Goal: Task Accomplishment & Management: Complete application form

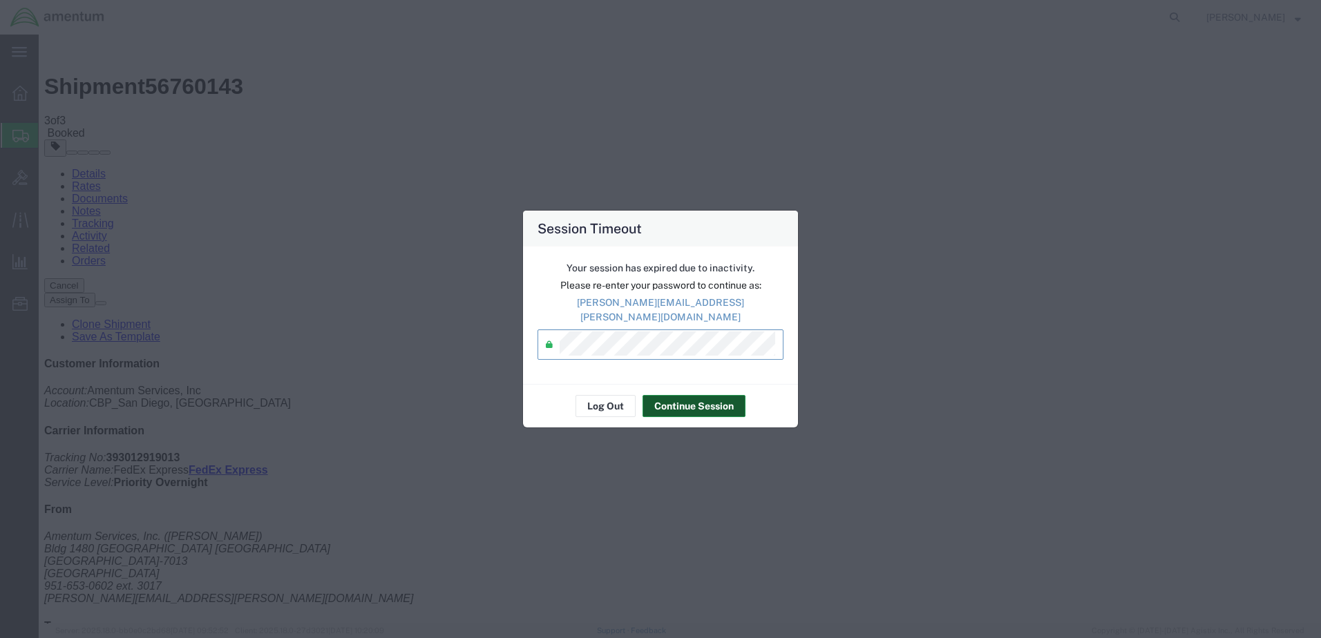
click at [683, 406] on button "Continue Session" at bounding box center [694, 406] width 103 height 22
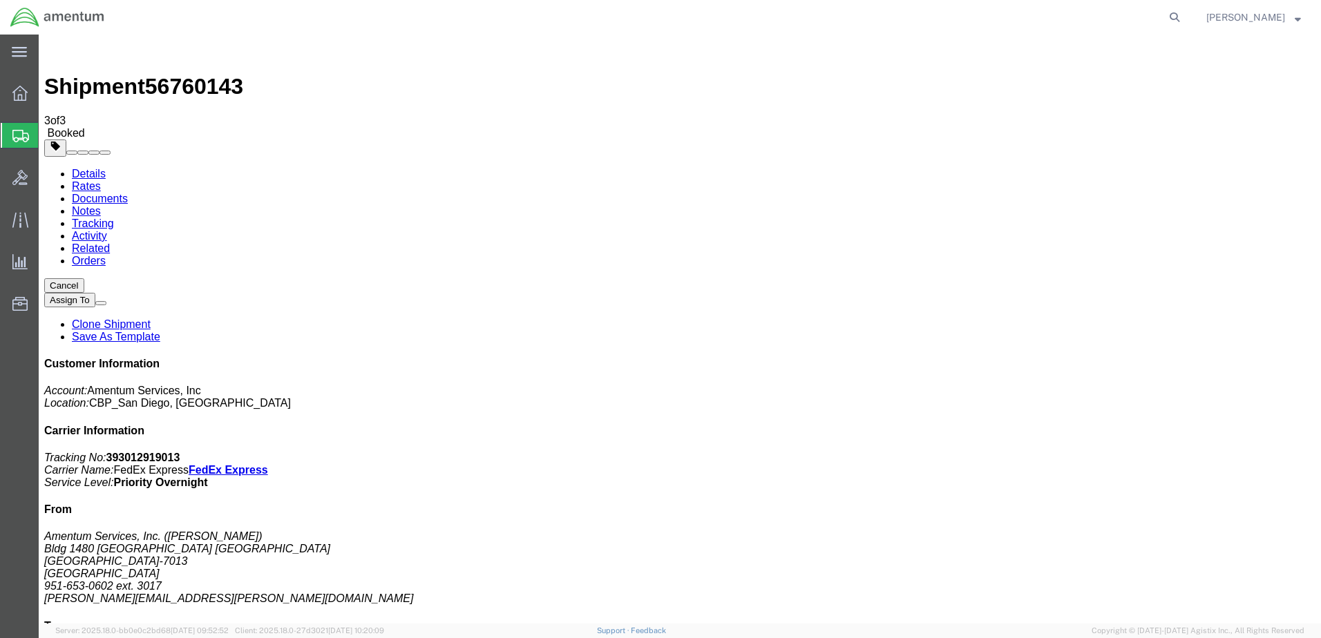
click at [0, 0] on span "Create Shipment" at bounding box center [0, 0] width 0 height 0
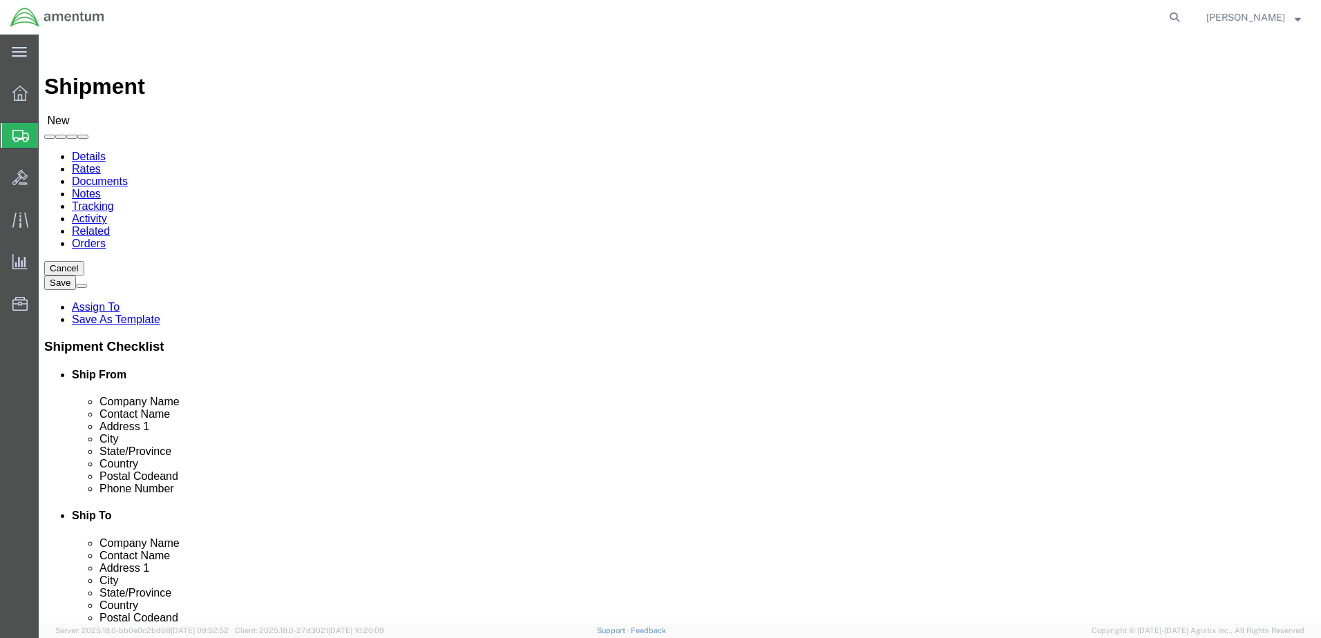
select select "MYPROFILE"
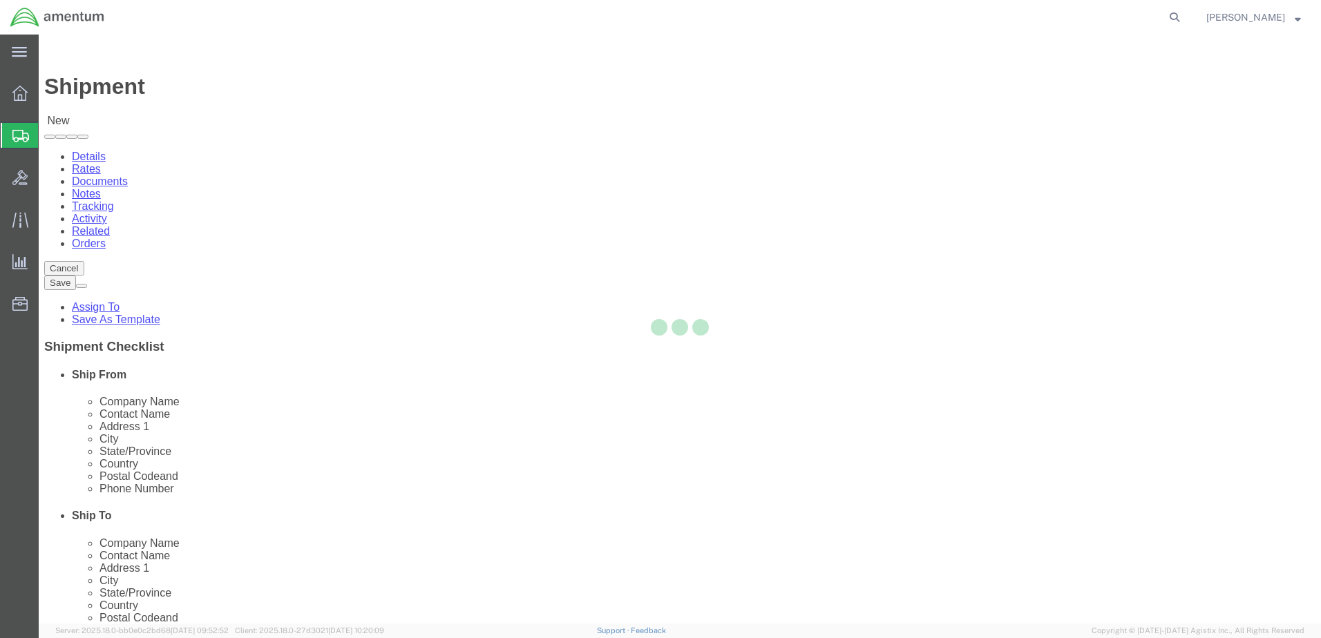
select select "CA"
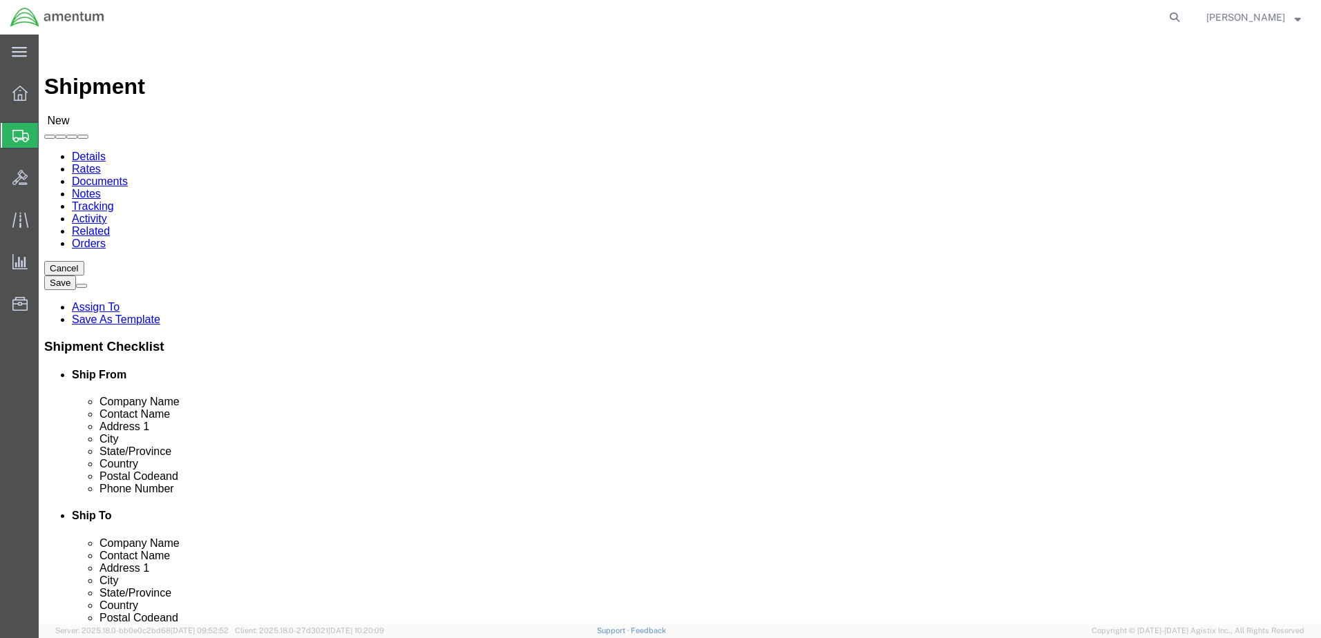
type input "wtu"
select select "49949"
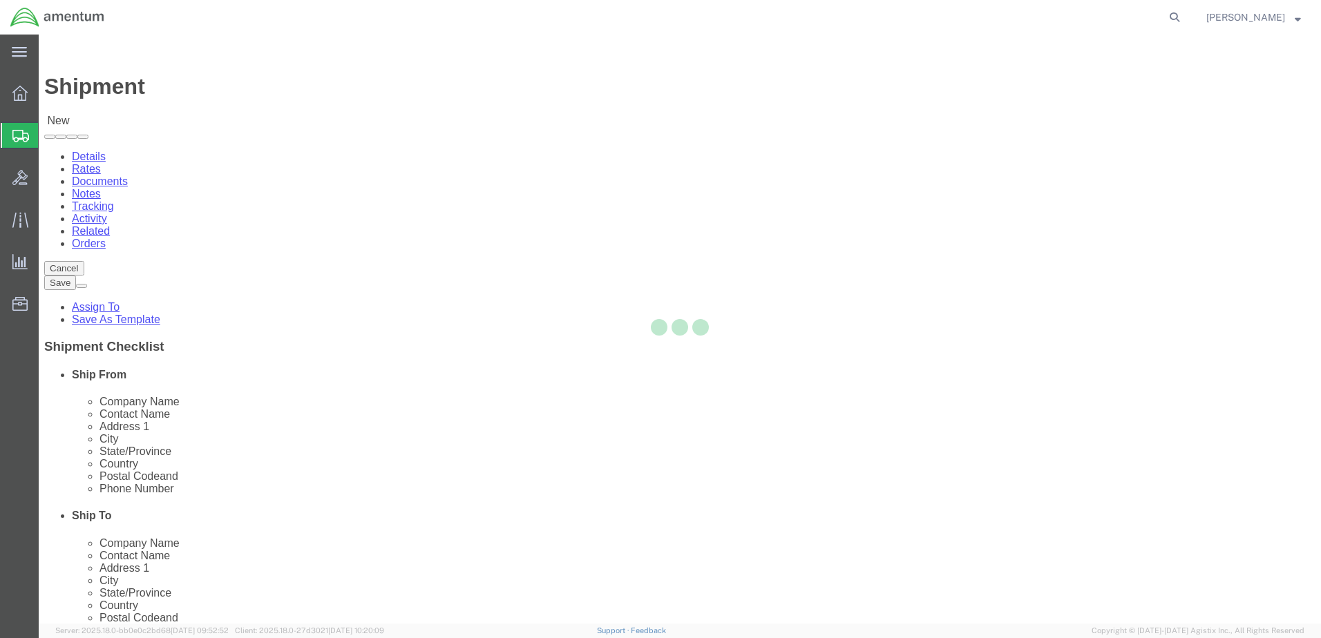
select select "AZ"
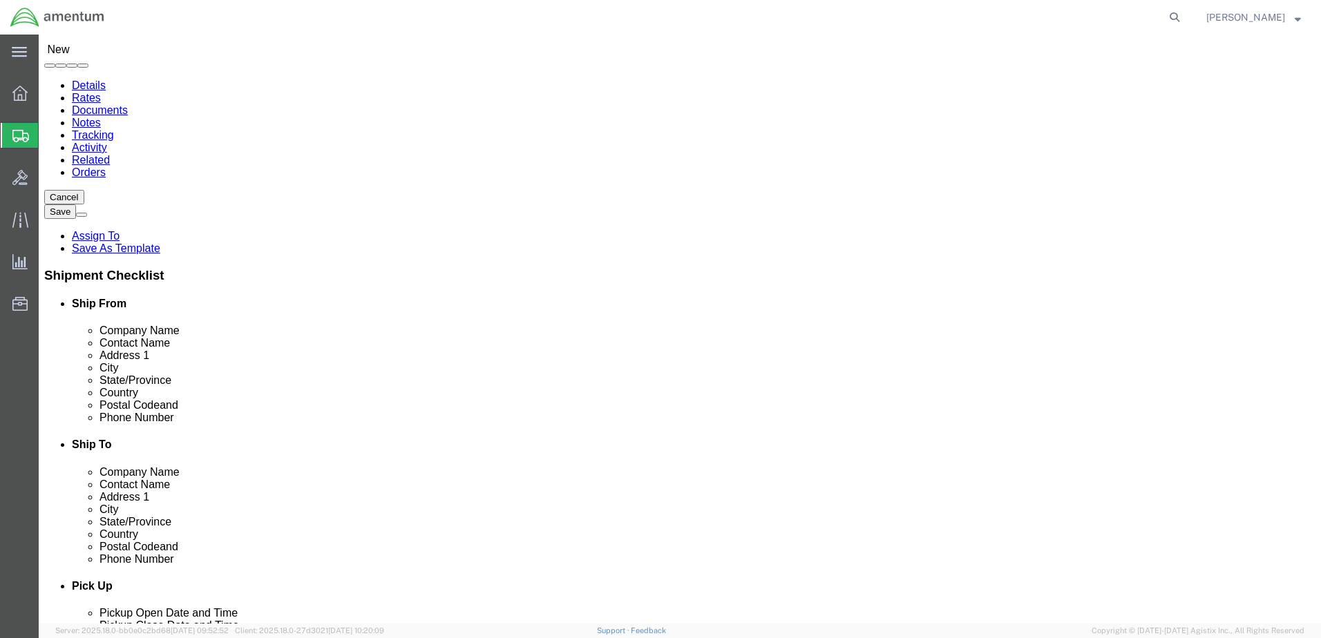
scroll to position [553, 0]
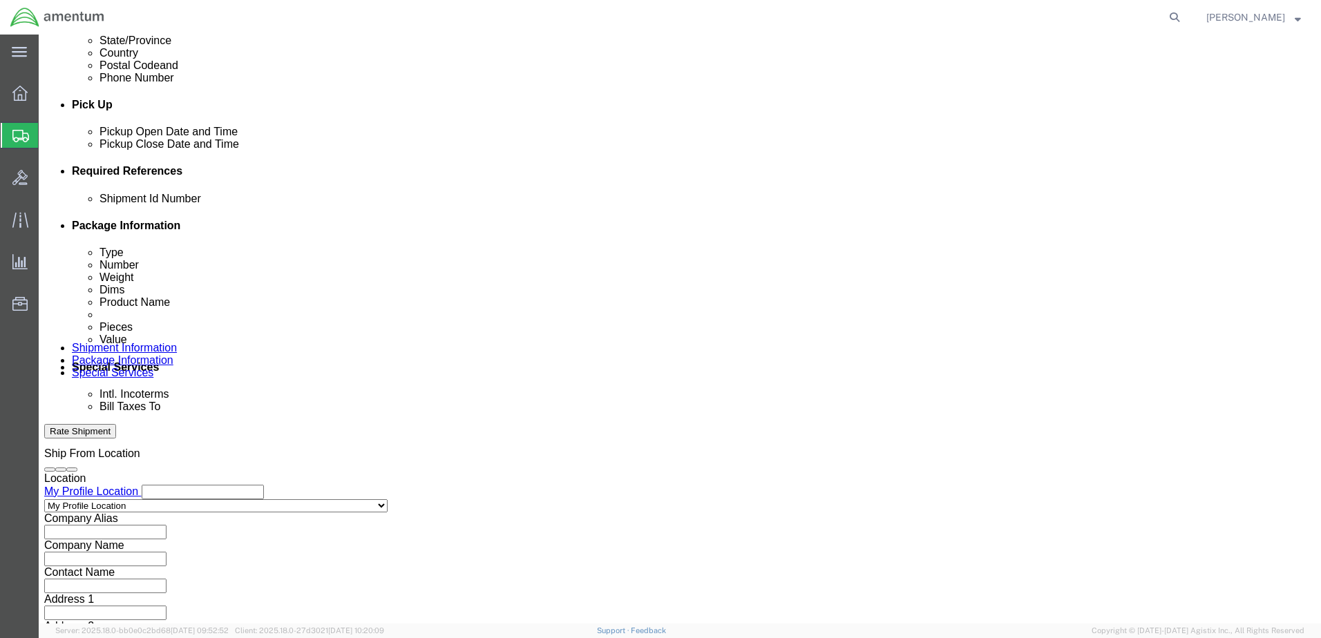
click button "Add reference"
paste input "329726"
type input "329726"
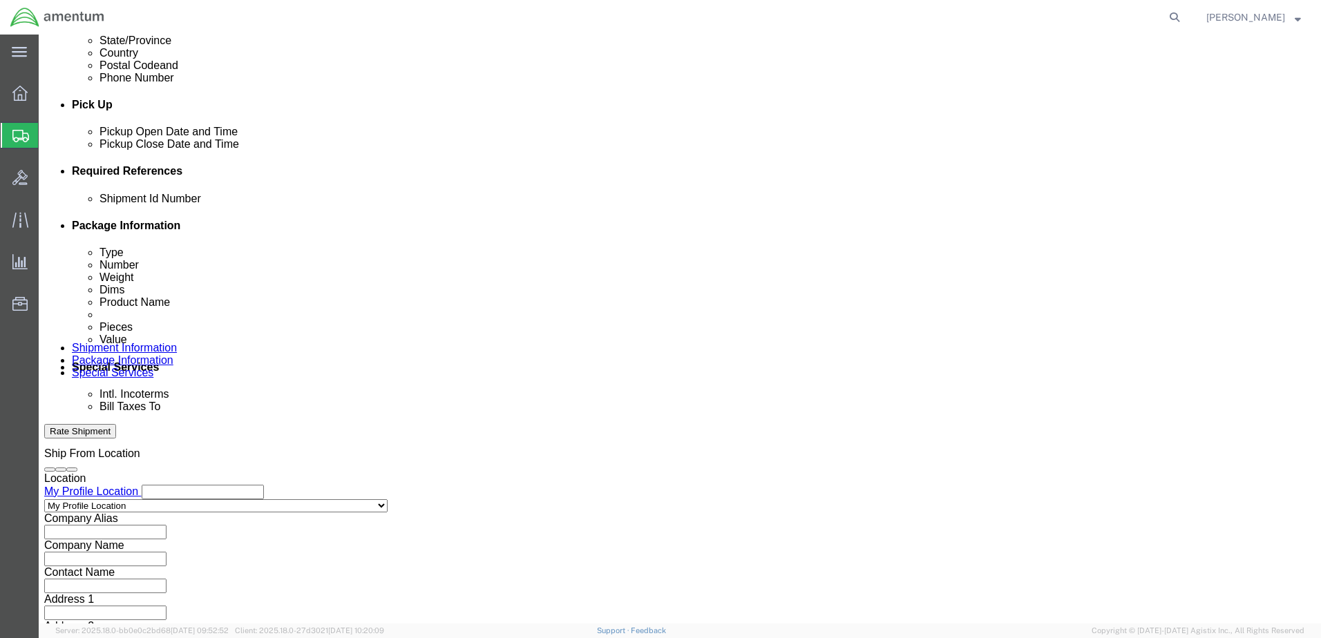
paste input "329726"
type input "329726"
click select "Select Account Type Activity ID Airline Appointment Number ASN Batch Request # …"
select select "CUSTREF"
click select "Select Account Type Activity ID Airline Appointment Number ASN Batch Request # …"
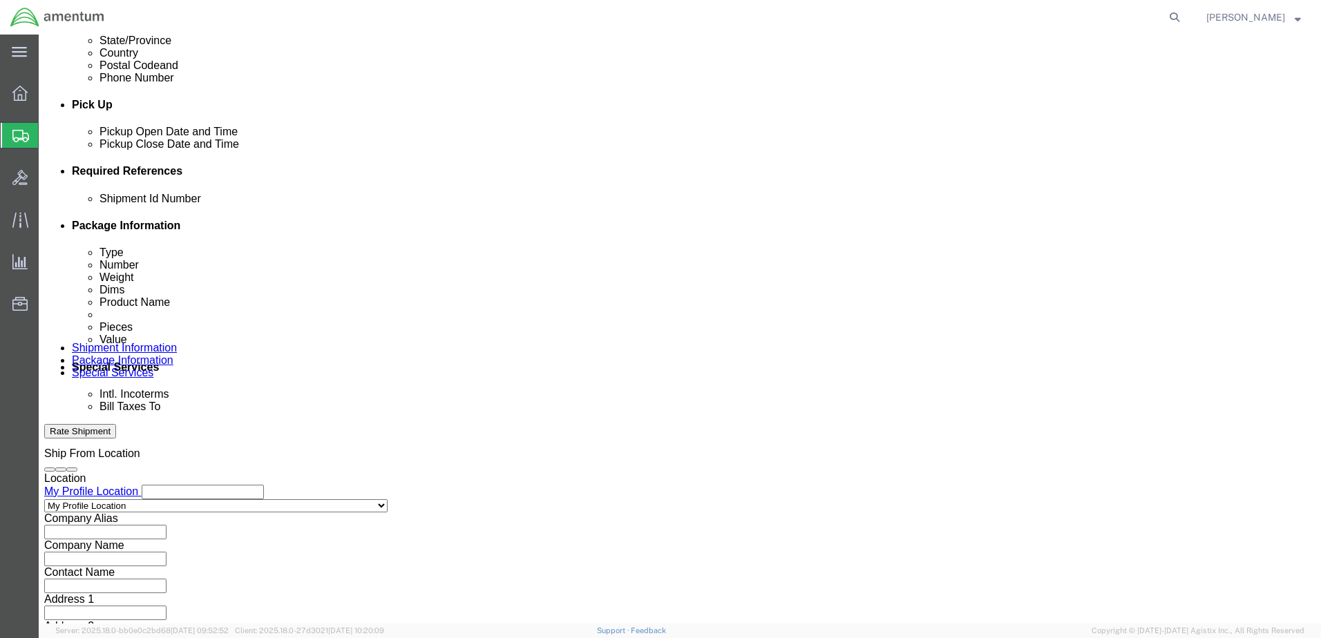
click select "Select Account Type Activity ID Airline Appointment Number ASN Batch Request # …"
select select "DEPT"
click select "Select Account Type Activity ID Airline Appointment Number ASN Batch Request # …"
click input "text"
type input "CBP"
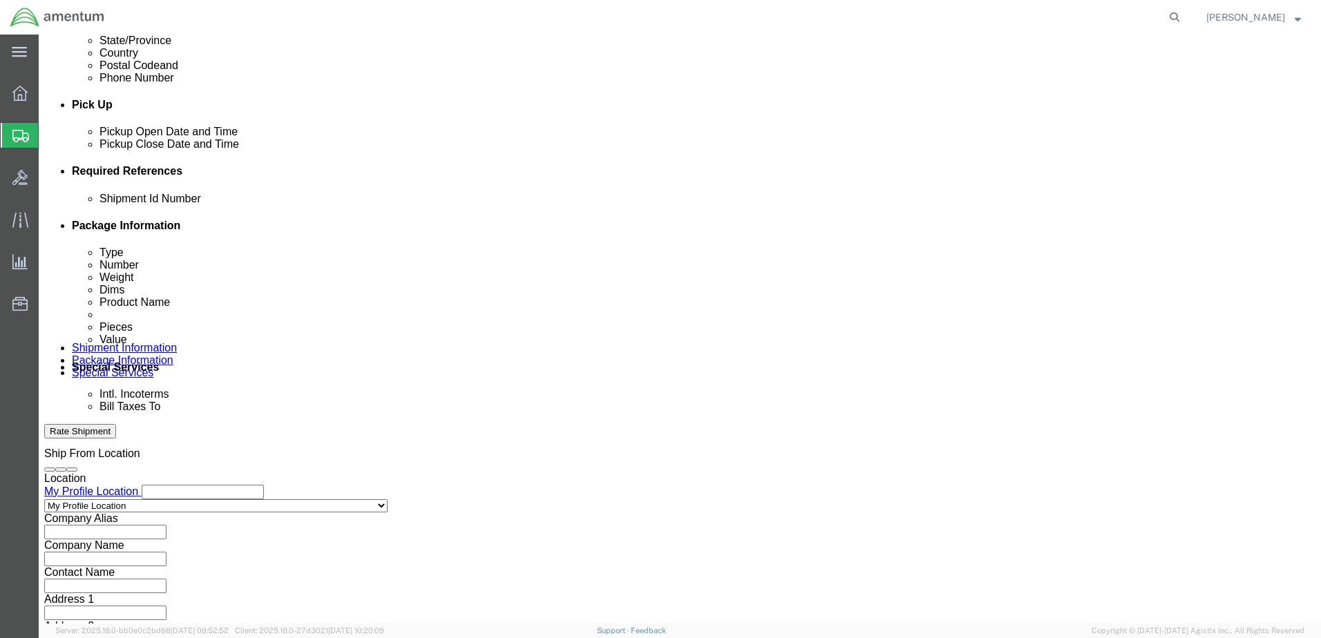
click select "Select Account Type Activity ID Airline Appointment Number ASN Batch Request # …"
select select "PROJNUM"
click select "Select Account Type Activity ID Airline Appointment Number ASN Batch Request # …"
paste input "AME-2025-IP01-FO013-2219-NAMC-Z000"
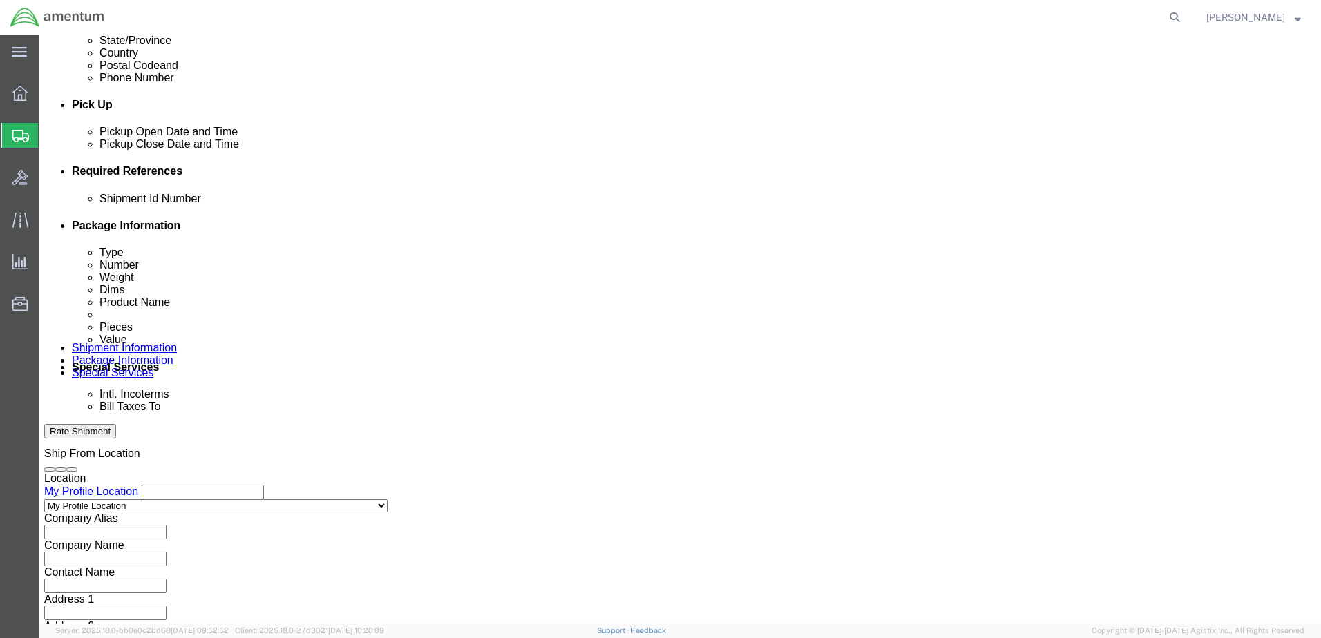
type input "AME-2025-IP01-FO013-2219-NAMC-Z000"
click div "Shipping Mode (Optional)"
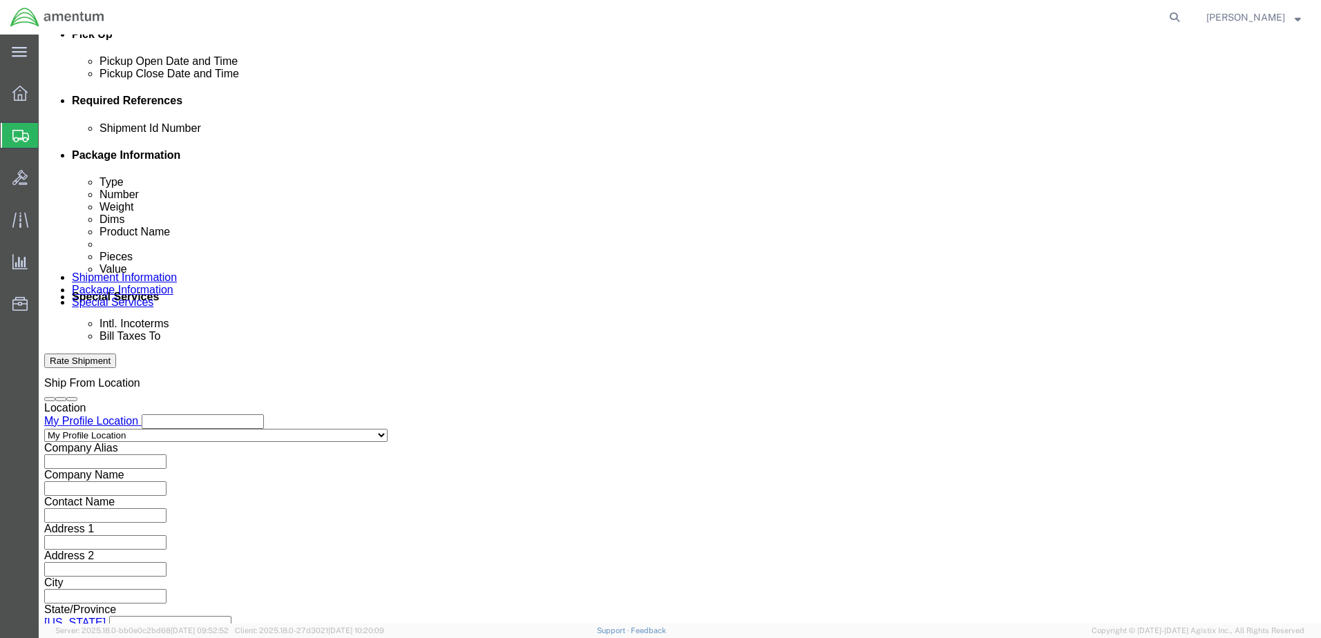
click button "Continue"
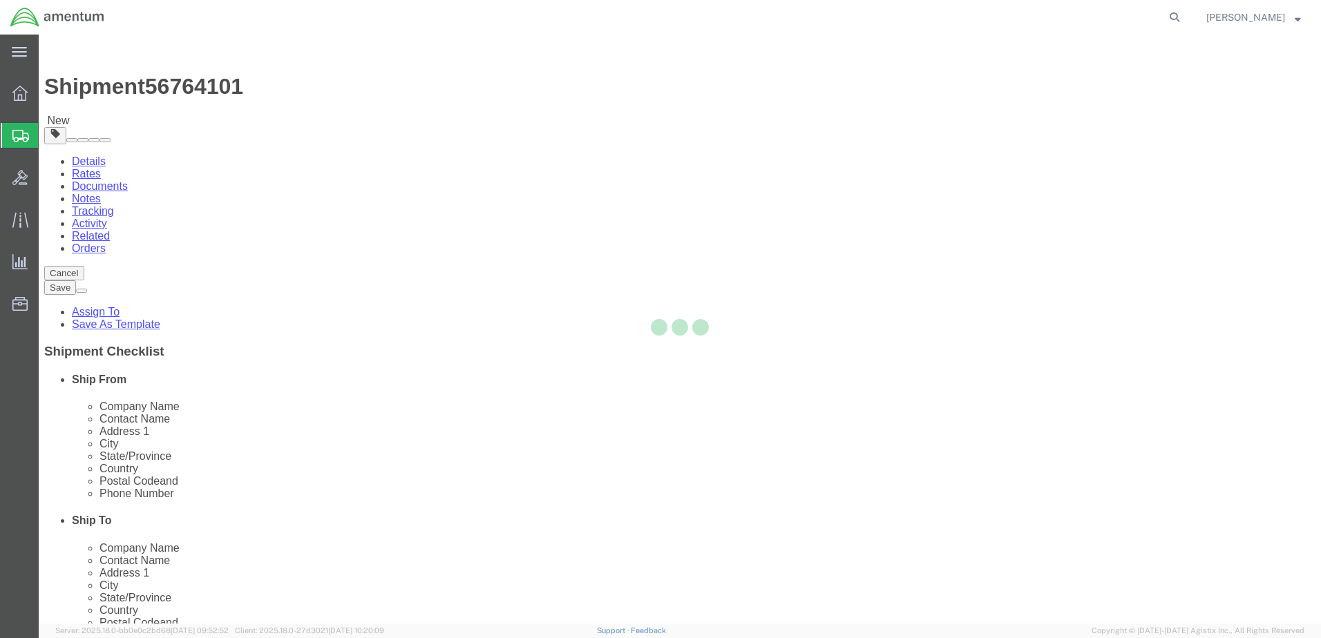
select select "CBOX"
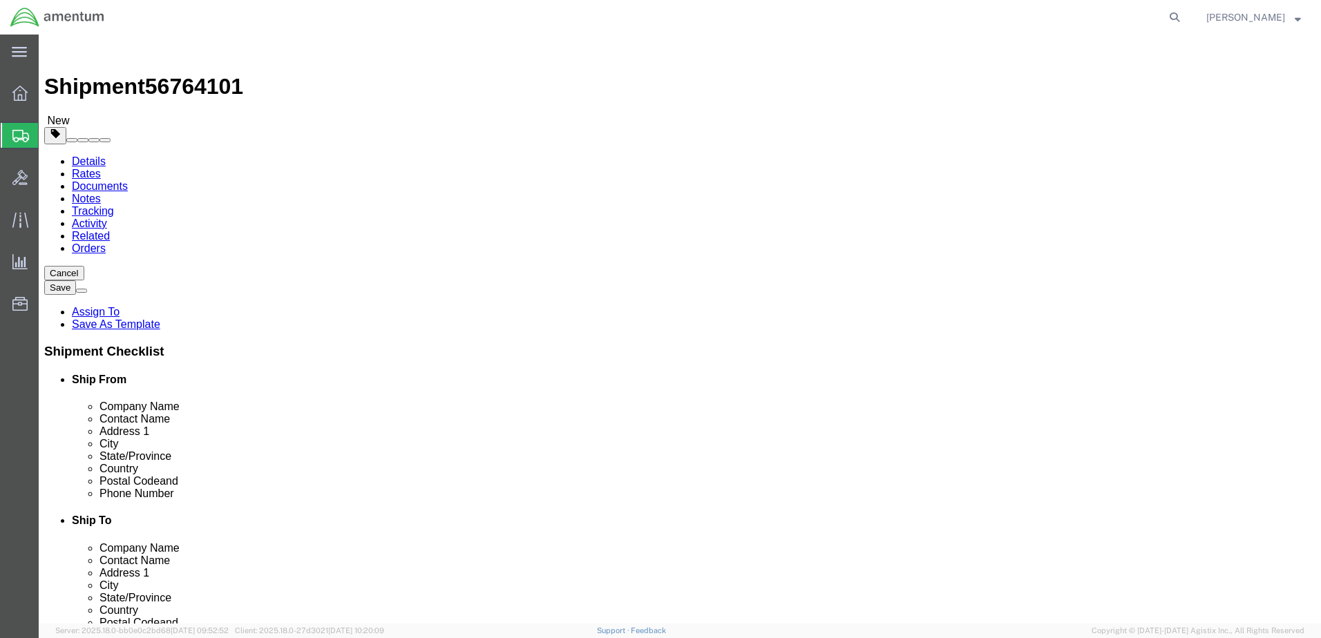
click input "text"
type input "10"
drag, startPoint x: 212, startPoint y: 321, endPoint x: 151, endPoint y: 319, distance: 61.5
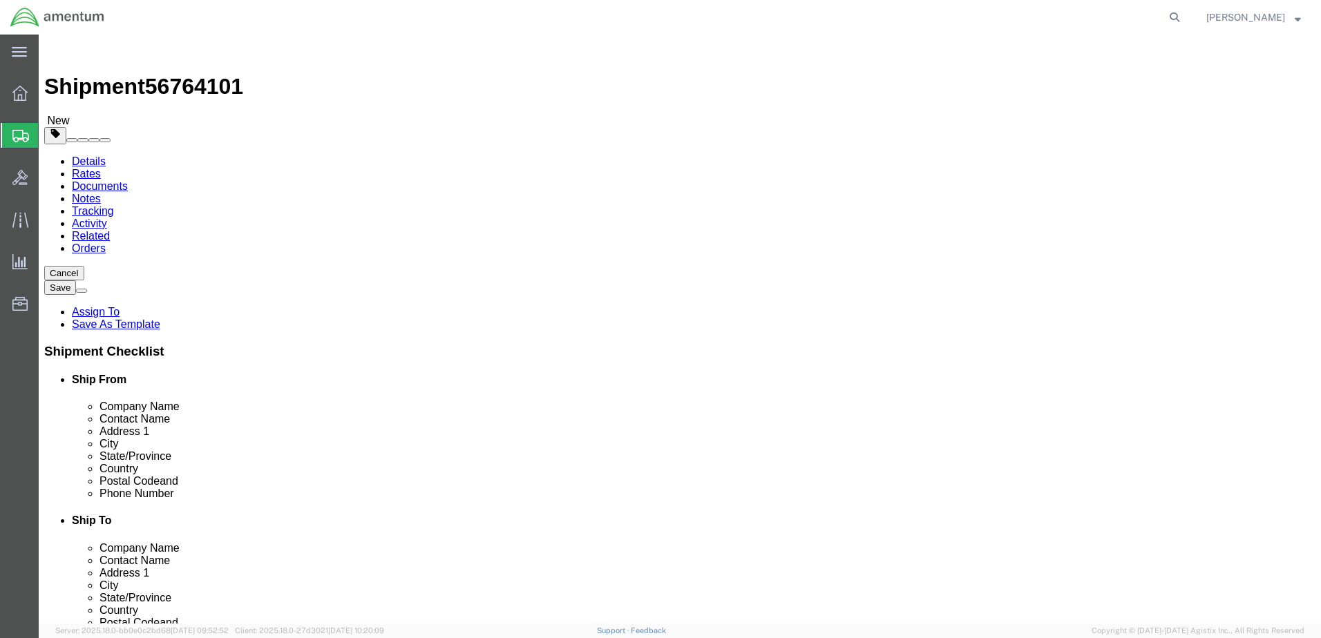
click div "Weight 0.00 Select kgs lbs Ship. t°"
type input "8.0"
click link "Add Content"
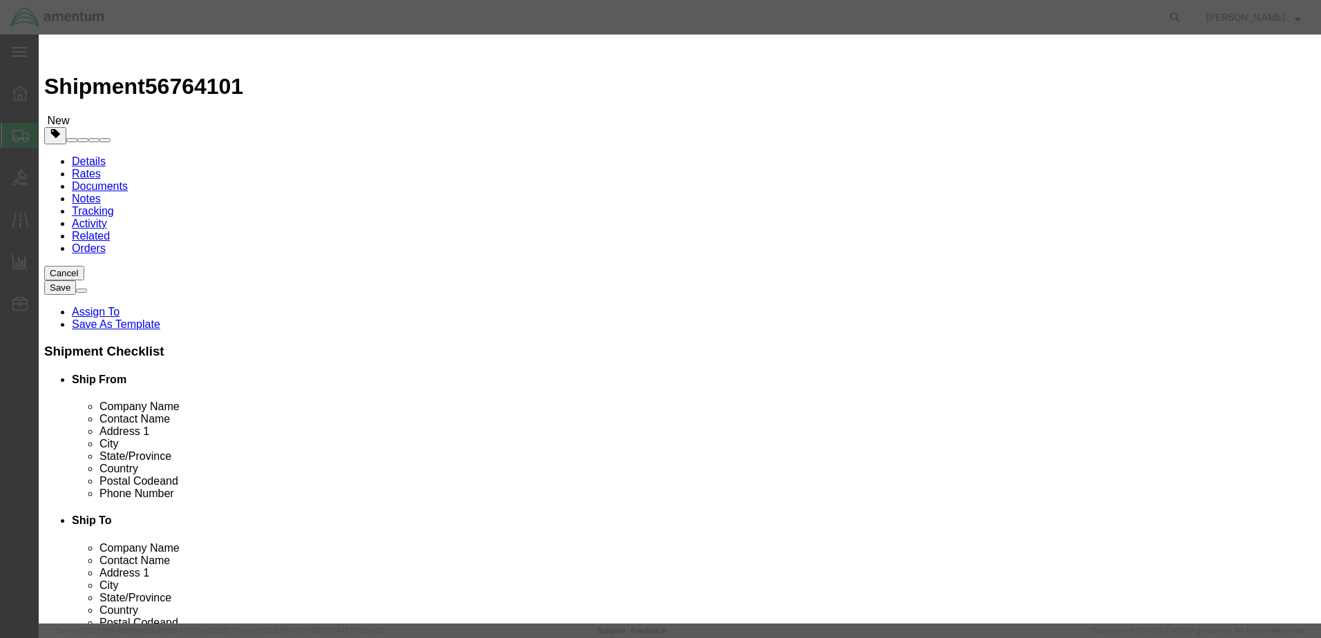
click input "text"
type input "Link"
click div "Commodity library"
drag, startPoint x: 414, startPoint y: 134, endPoint x: 390, endPoint y: 131, distance: 24.4
click div "Pieces 0 Select Bag Barrels 100Board Feet Bottle Box Blister Pack Carats Can Ca…"
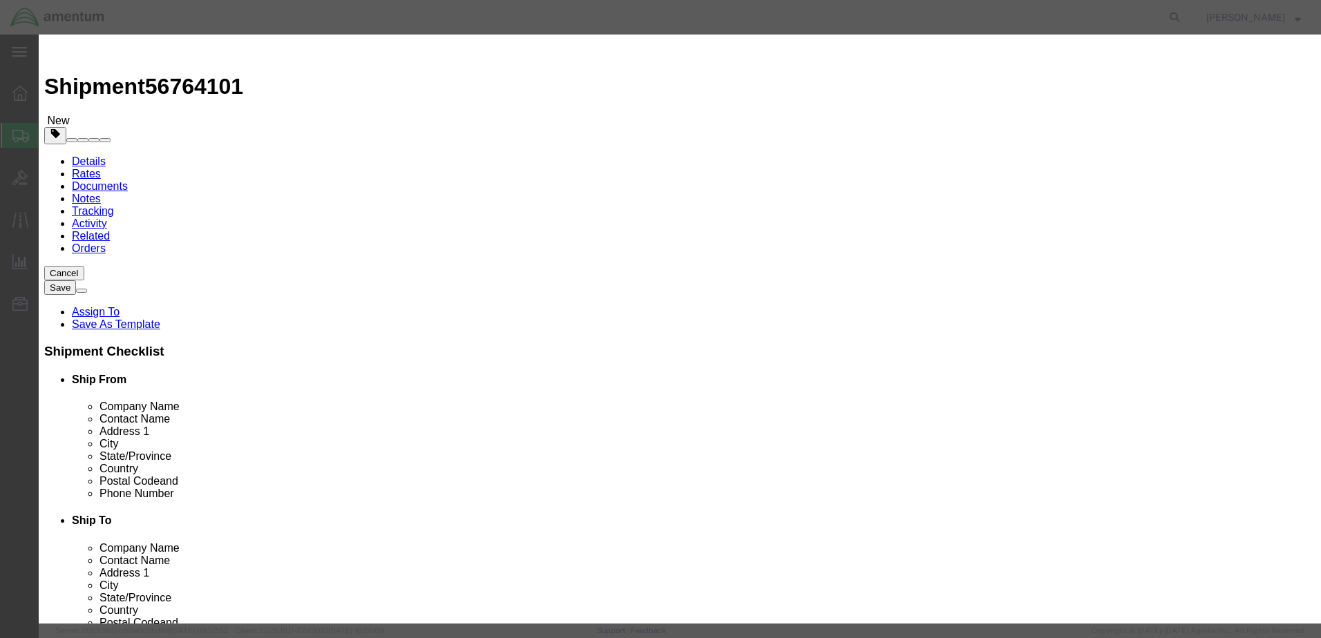
type input "1"
drag, startPoint x: 457, startPoint y: 65, endPoint x: 453, endPoint y: 79, distance: 14.4
click div "Commodity library Product Name Link Pieces 1 Select Bag Barrels 100Board Feet B…"
click input "text"
type input "7000.00"
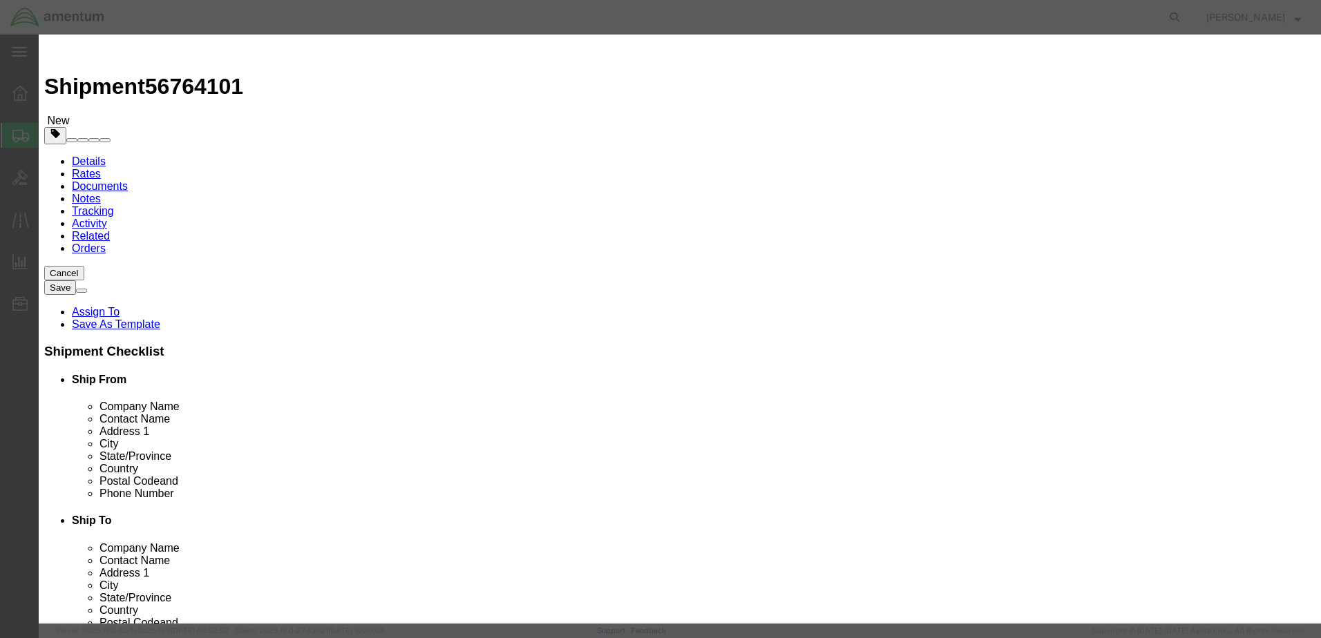
click button "Save & Close"
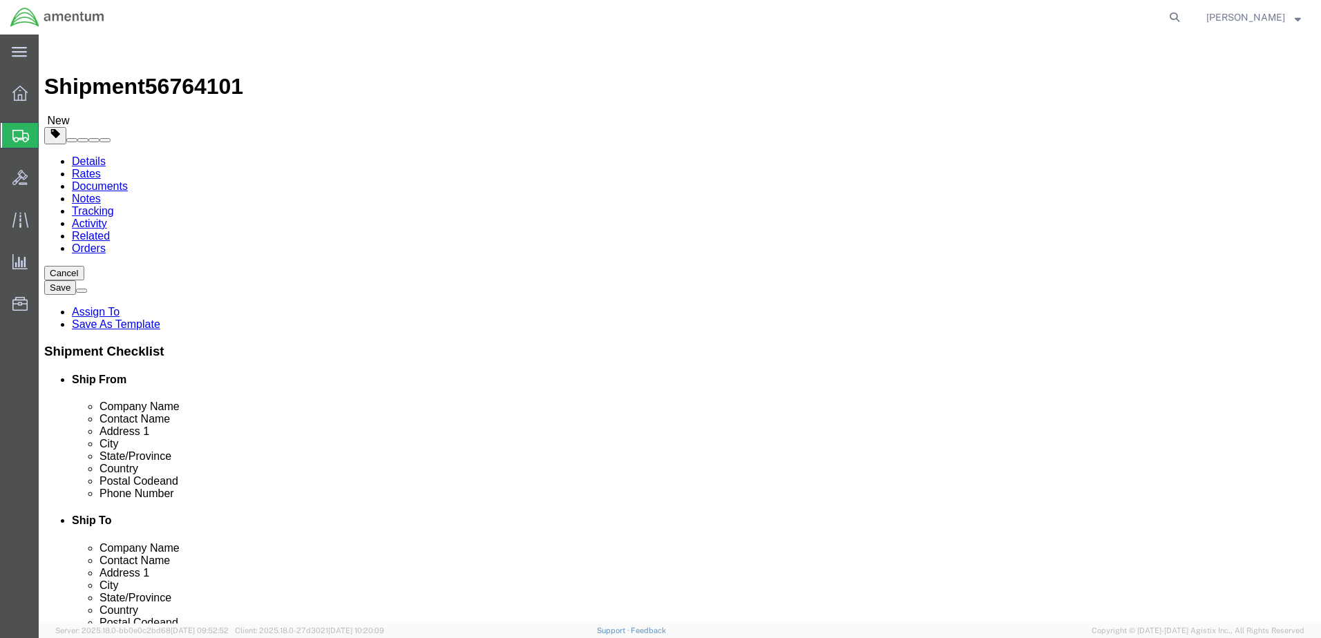
click button "Rate Shipment"
